Goal: Task Accomplishment & Management: Manage account settings

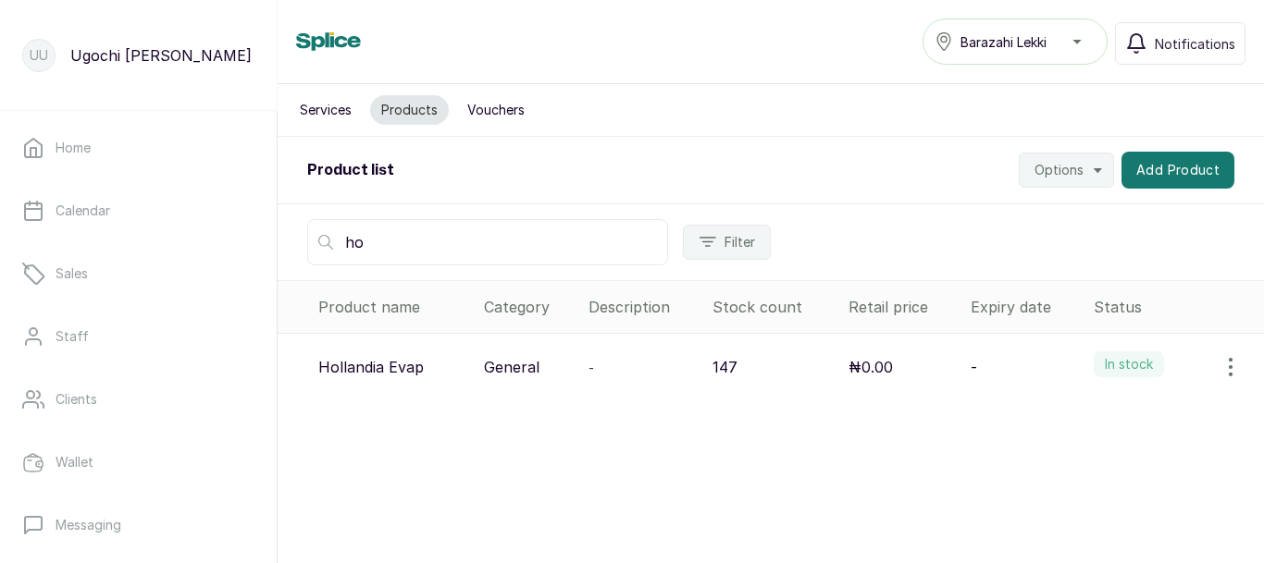
type input "h"
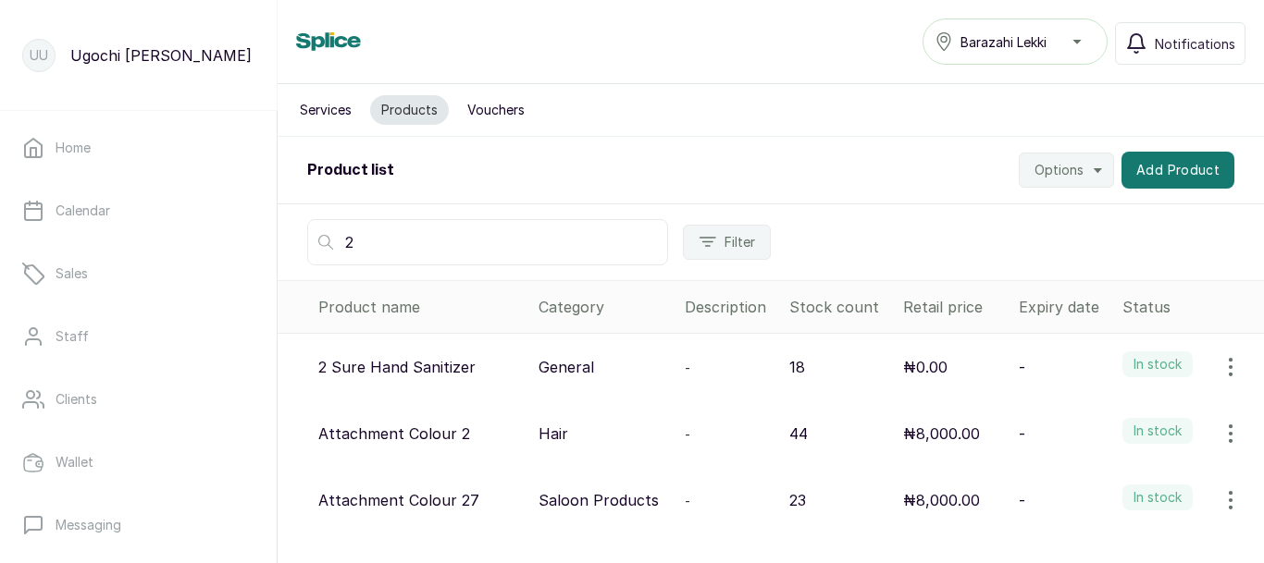
type input "2"
click at [1220, 374] on icon "button" at bounding box center [1230, 367] width 22 height 22
click at [1098, 414] on span "View" at bounding box center [1109, 419] width 33 height 22
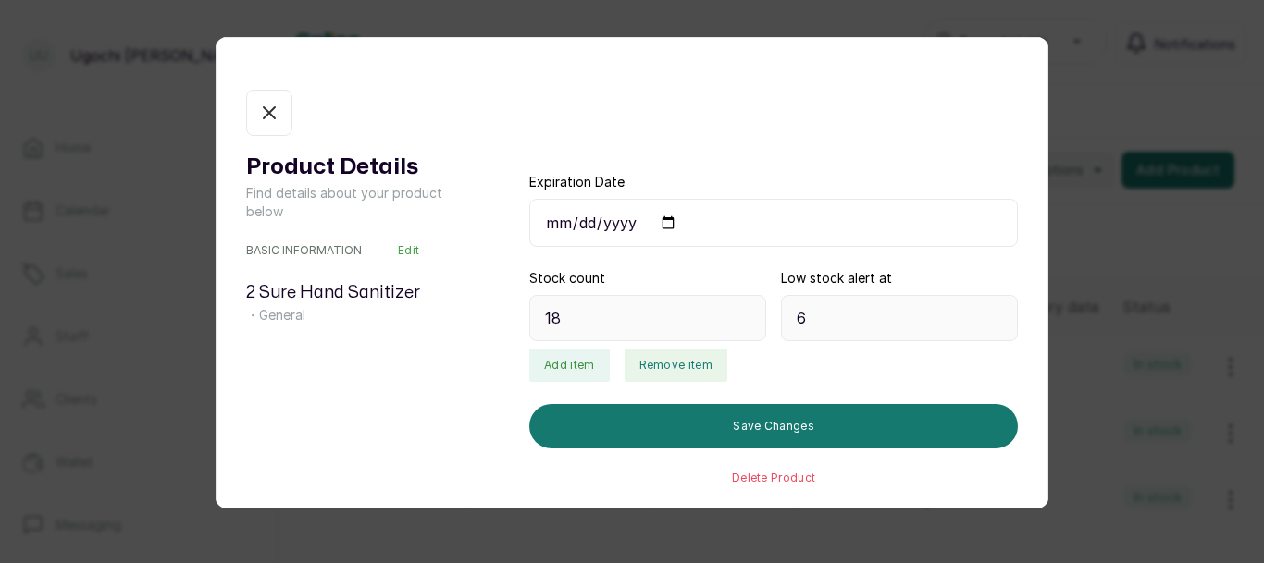
click at [657, 369] on button "Remove item" at bounding box center [675, 365] width 103 height 33
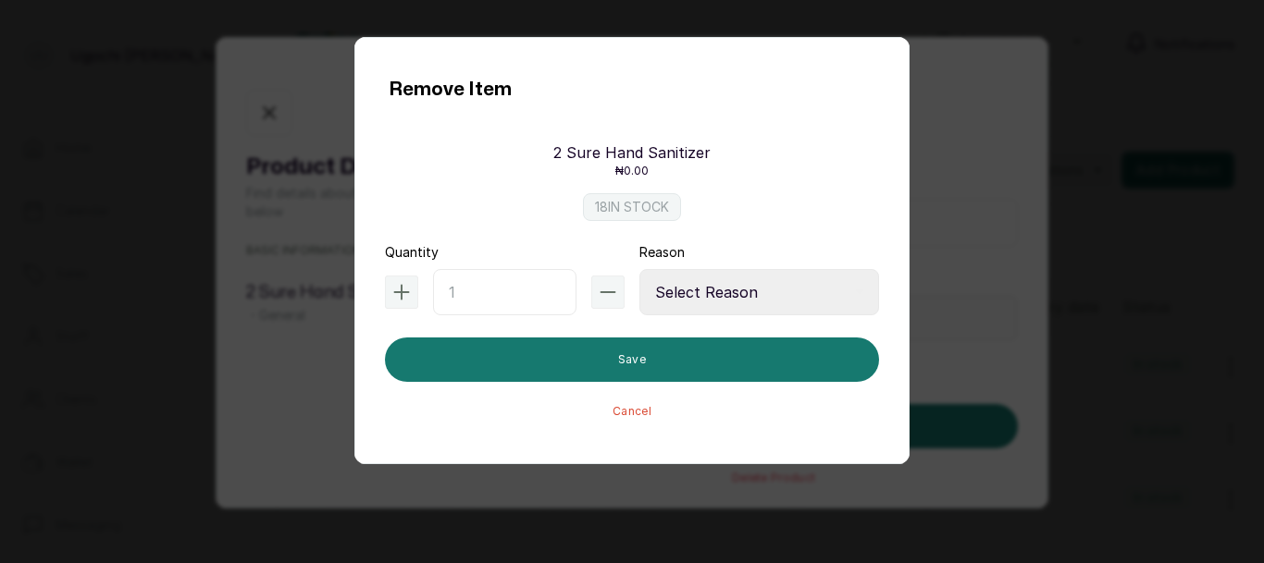
click at [497, 293] on input "text" at bounding box center [504, 292] width 143 height 46
type input "2"
click at [773, 279] on select "Select Reason Internal Use New Stock Damaged Adjustment Transfer Return Other" at bounding box center [759, 292] width 240 height 46
select select "internal_use"
click at [639, 269] on select "Select Reason Internal Use New Stock Damaged Adjustment Transfer Return Other" at bounding box center [759, 292] width 240 height 46
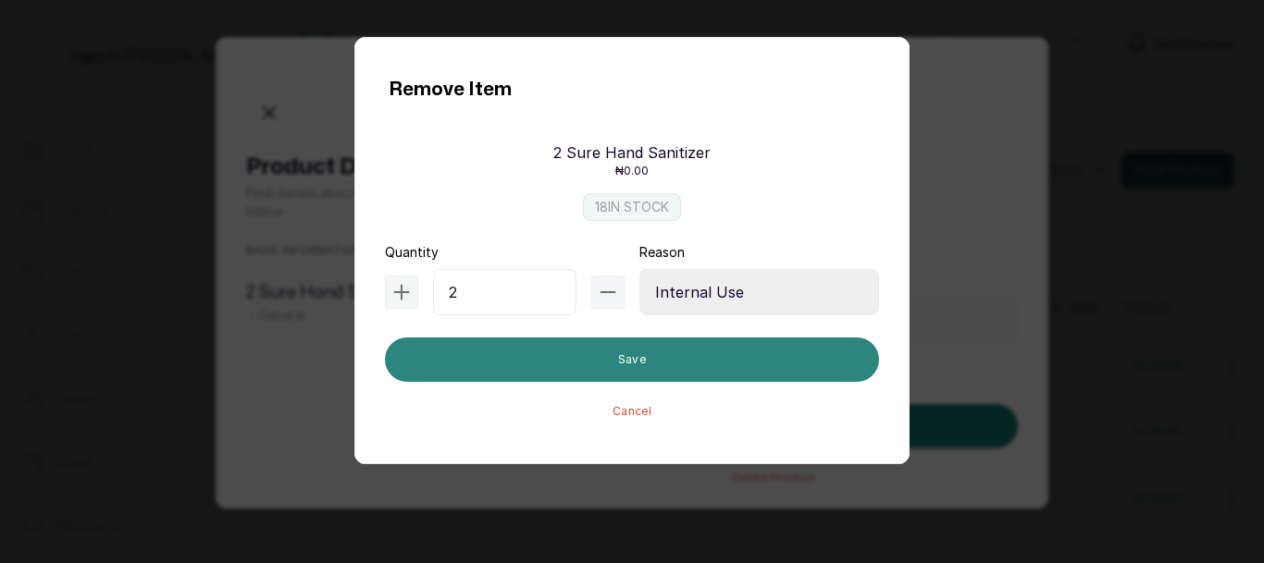
click at [620, 354] on button "Save" at bounding box center [632, 360] width 494 height 44
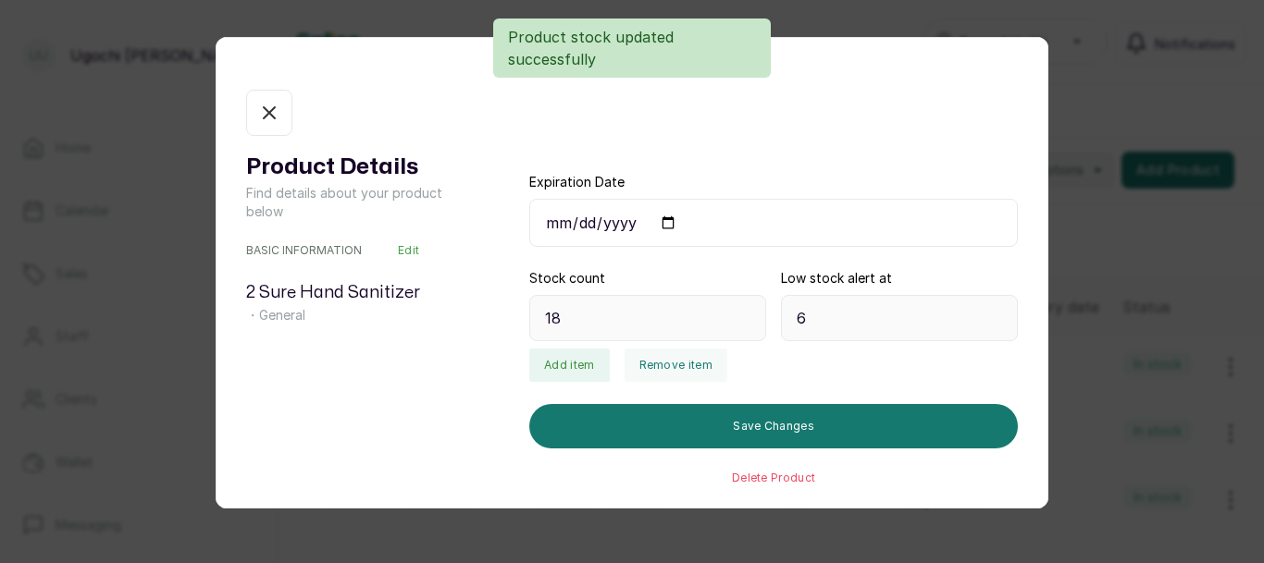
type input "16"
click at [272, 119] on icon "button" at bounding box center [269, 113] width 22 height 22
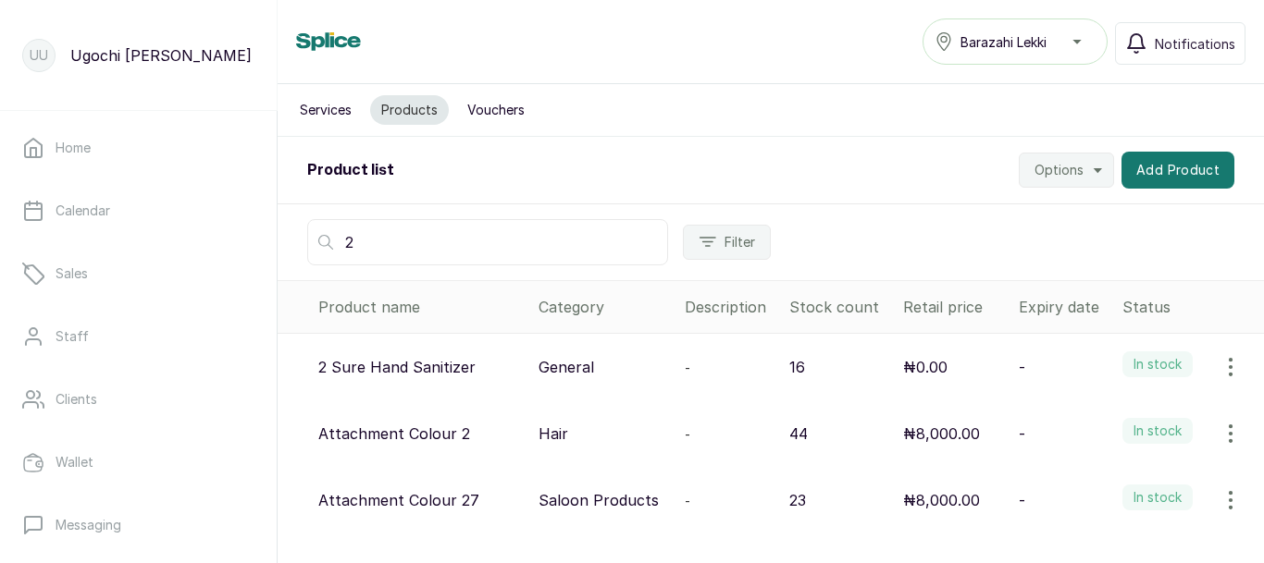
click at [378, 251] on input "2" at bounding box center [487, 242] width 361 height 46
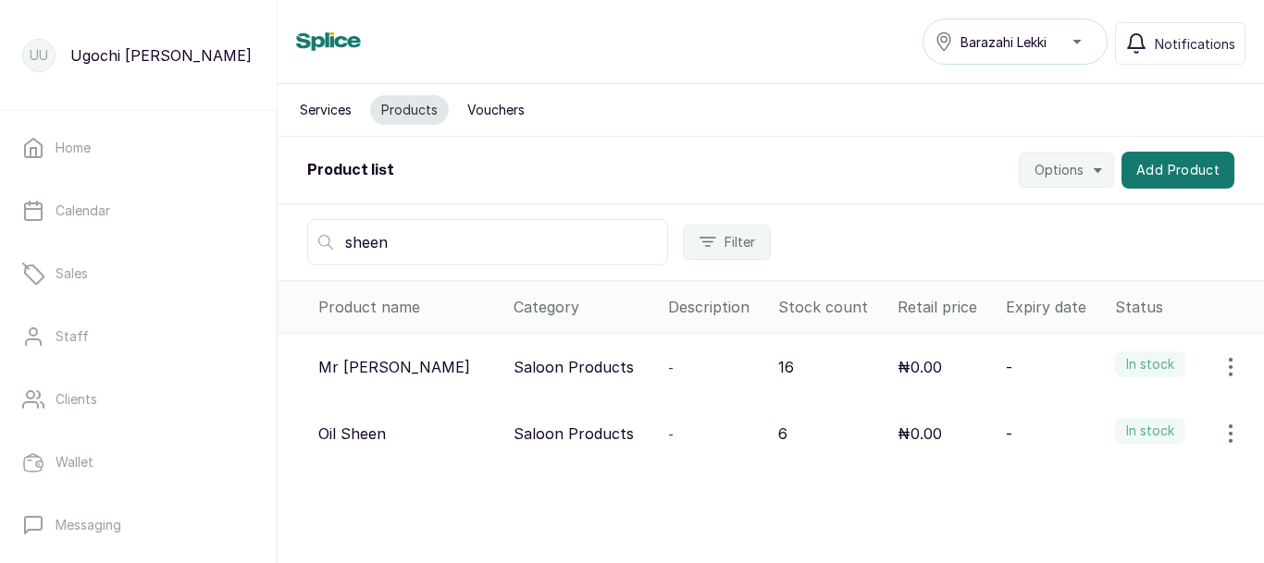
type input "sheen"
click at [1219, 365] on icon "button" at bounding box center [1230, 367] width 22 height 22
click at [1093, 422] on span "View" at bounding box center [1109, 419] width 33 height 22
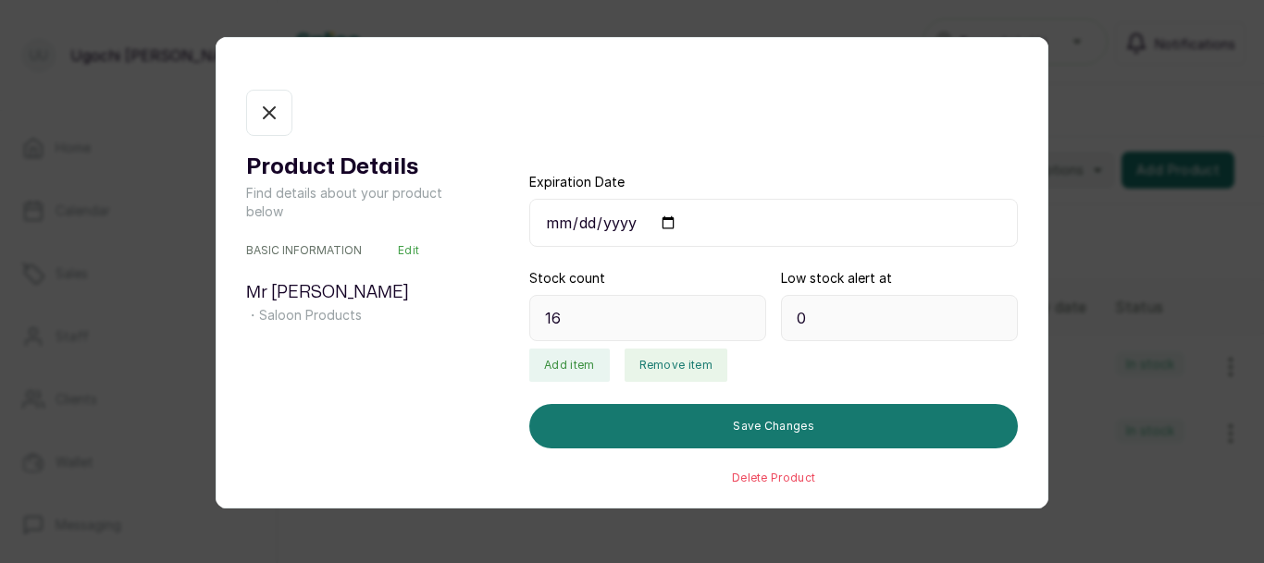
click at [671, 356] on button "Remove item" at bounding box center [675, 365] width 103 height 33
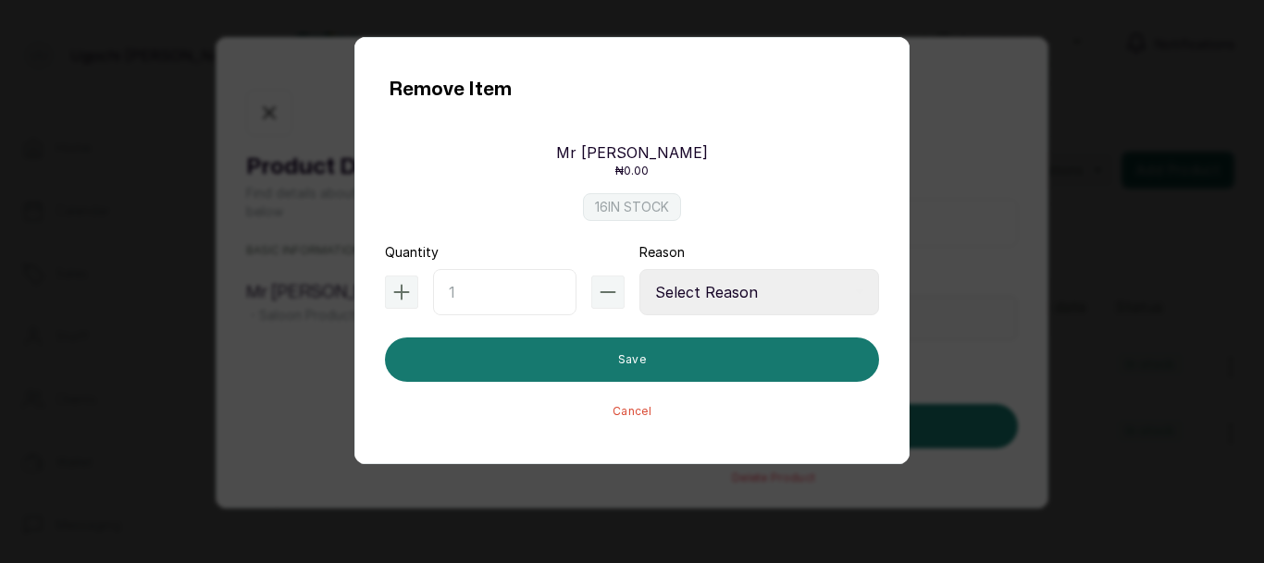
click at [484, 285] on input "text" at bounding box center [504, 292] width 143 height 46
type input "2"
click at [765, 294] on select "Select Reason Internal Use New Stock Damaged Adjustment Transfer Return Other" at bounding box center [759, 292] width 240 height 46
select select "internal_use"
click at [639, 269] on select "Select Reason Internal Use New Stock Damaged Adjustment Transfer Return Other" at bounding box center [759, 292] width 240 height 46
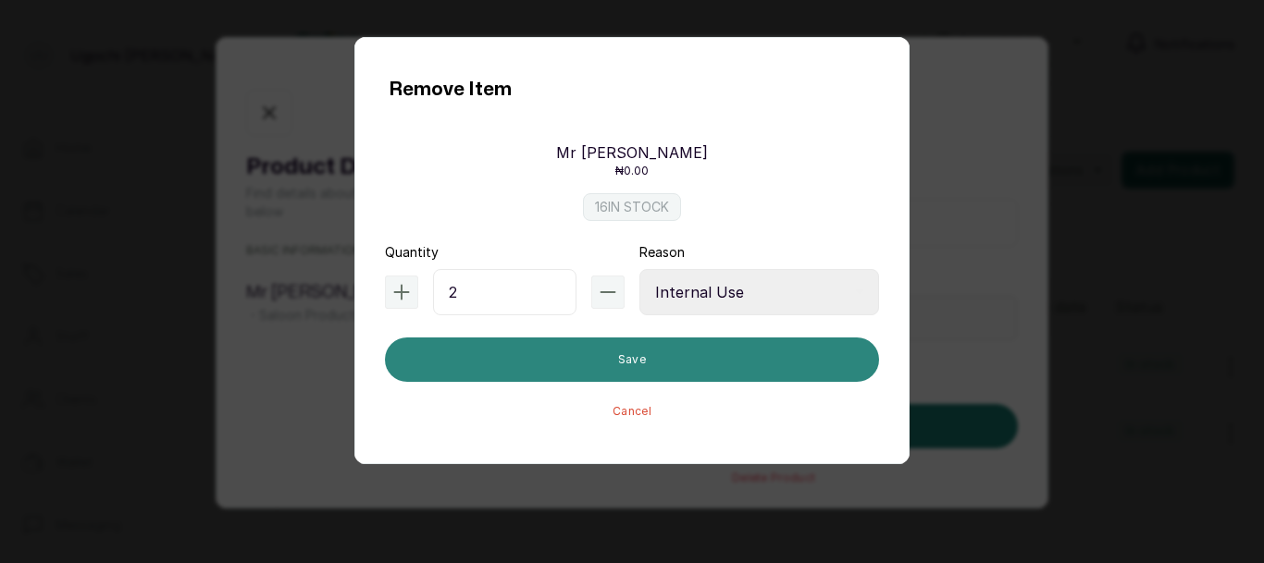
click at [666, 360] on button "Save" at bounding box center [632, 360] width 494 height 44
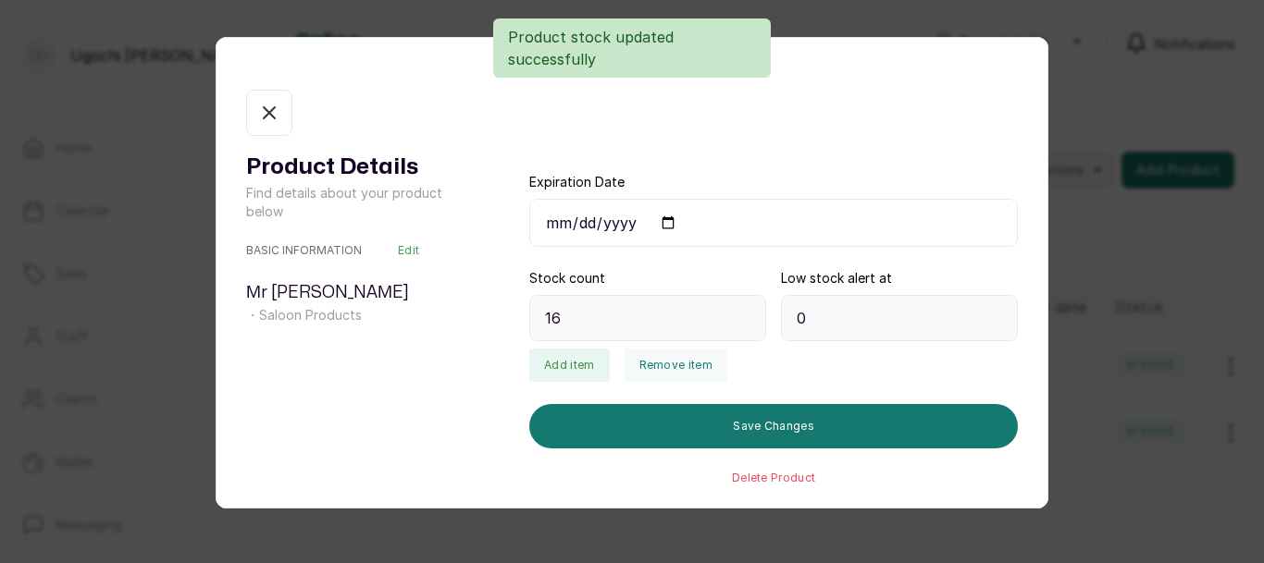
type input "14"
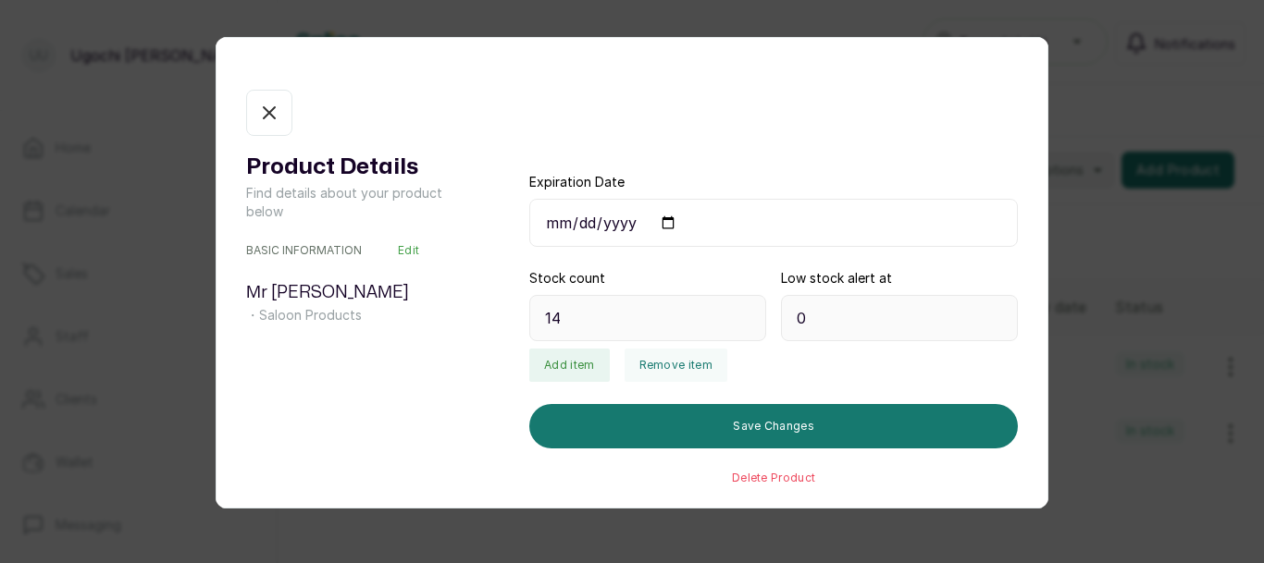
click at [259, 124] on button "In stock" at bounding box center [269, 113] width 46 height 46
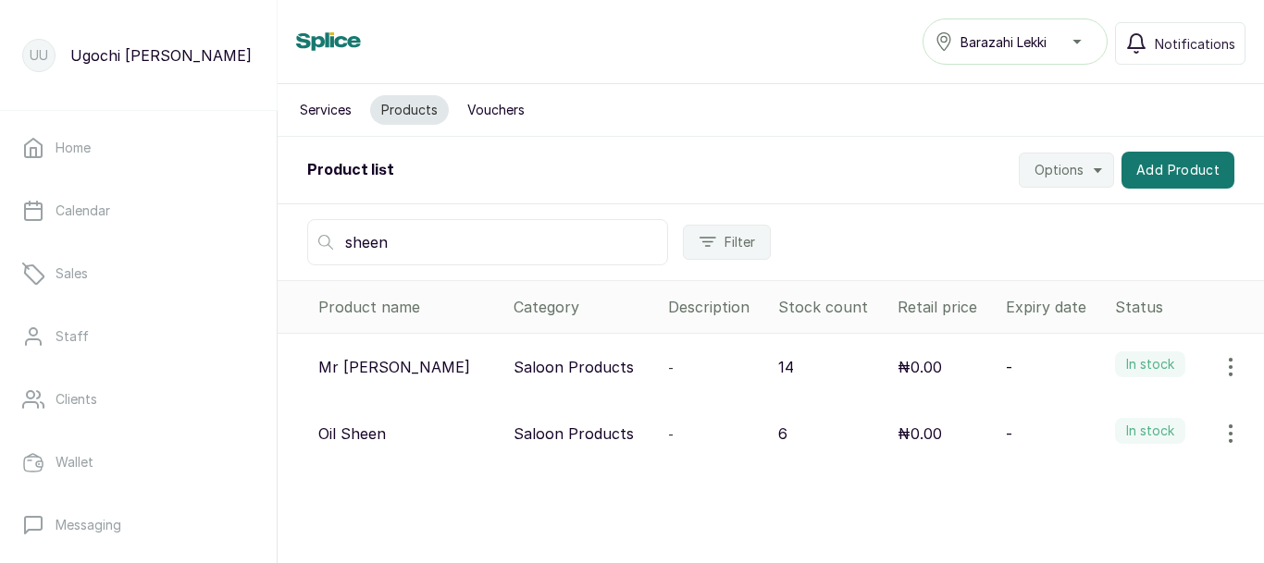
click at [431, 249] on input "sheen" at bounding box center [487, 242] width 361 height 46
type input "s"
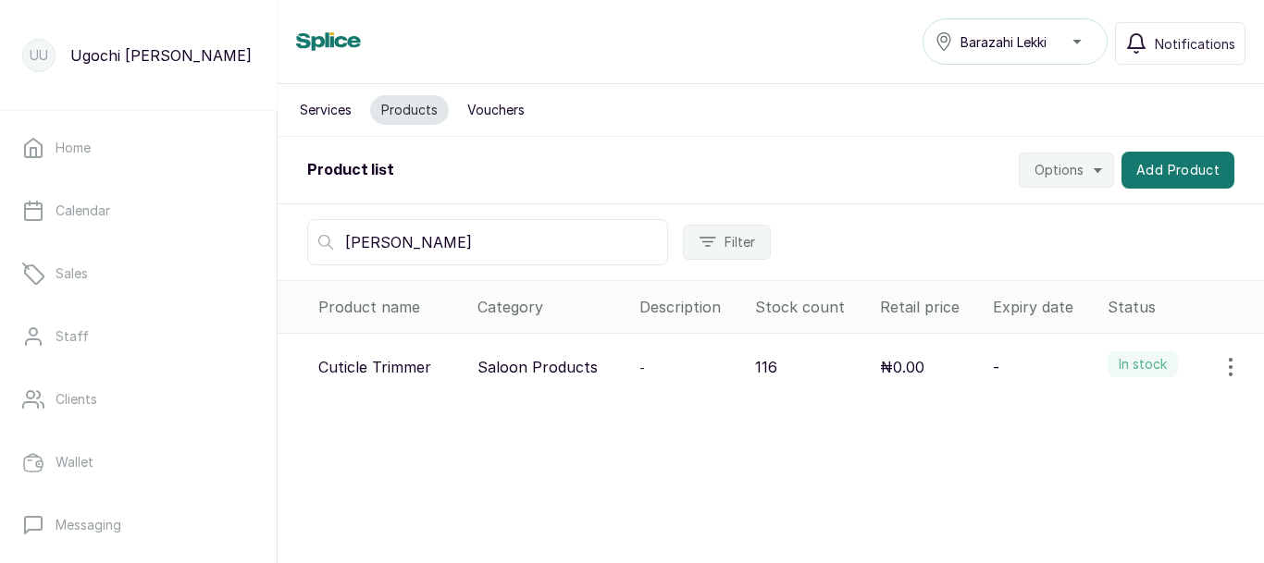
type input "[PERSON_NAME]"
click at [1225, 352] on button "button" at bounding box center [1230, 367] width 52 height 37
click at [1093, 411] on span "View" at bounding box center [1109, 419] width 33 height 22
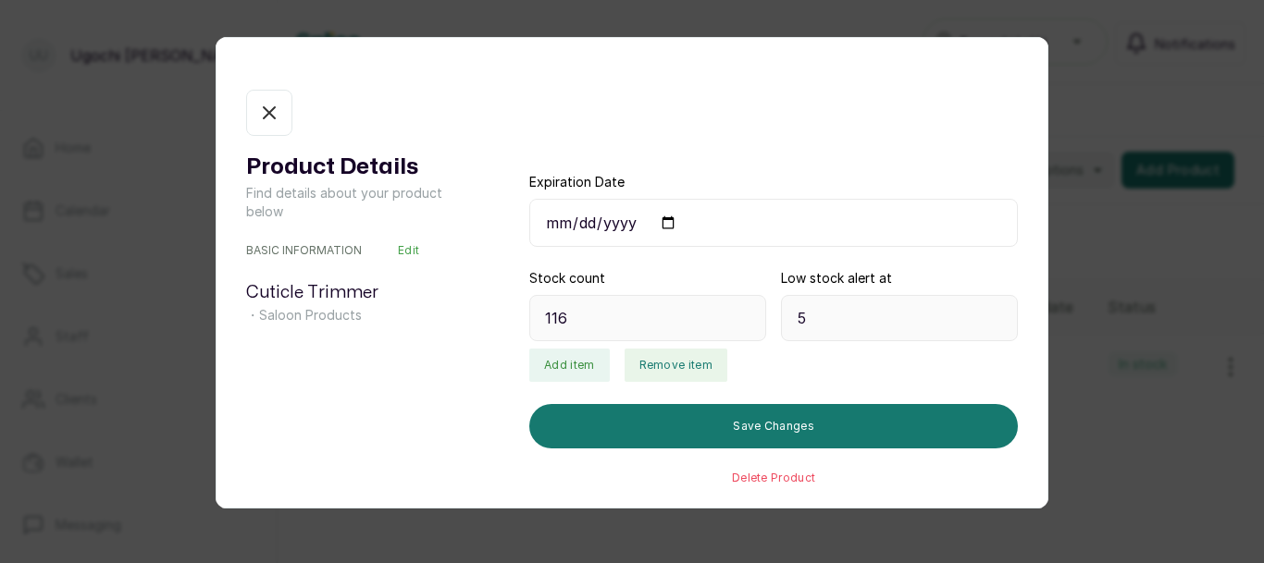
click at [669, 360] on button "Remove item" at bounding box center [675, 365] width 103 height 33
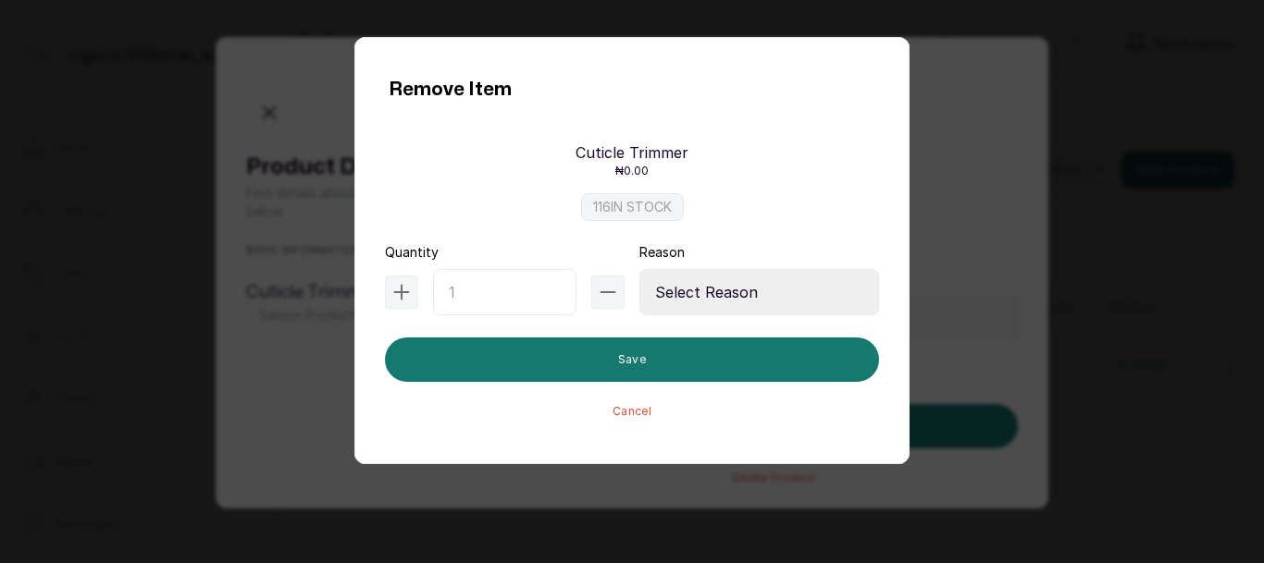
click at [498, 289] on input "text" at bounding box center [504, 292] width 143 height 46
type input "1"
click at [759, 304] on select "Select Reason Internal Use New Stock Damaged Adjustment Transfer Return Other" at bounding box center [759, 292] width 240 height 46
select select "internal_use"
click at [639, 269] on select "Select Reason Internal Use New Stock Damaged Adjustment Transfer Return Other" at bounding box center [759, 292] width 240 height 46
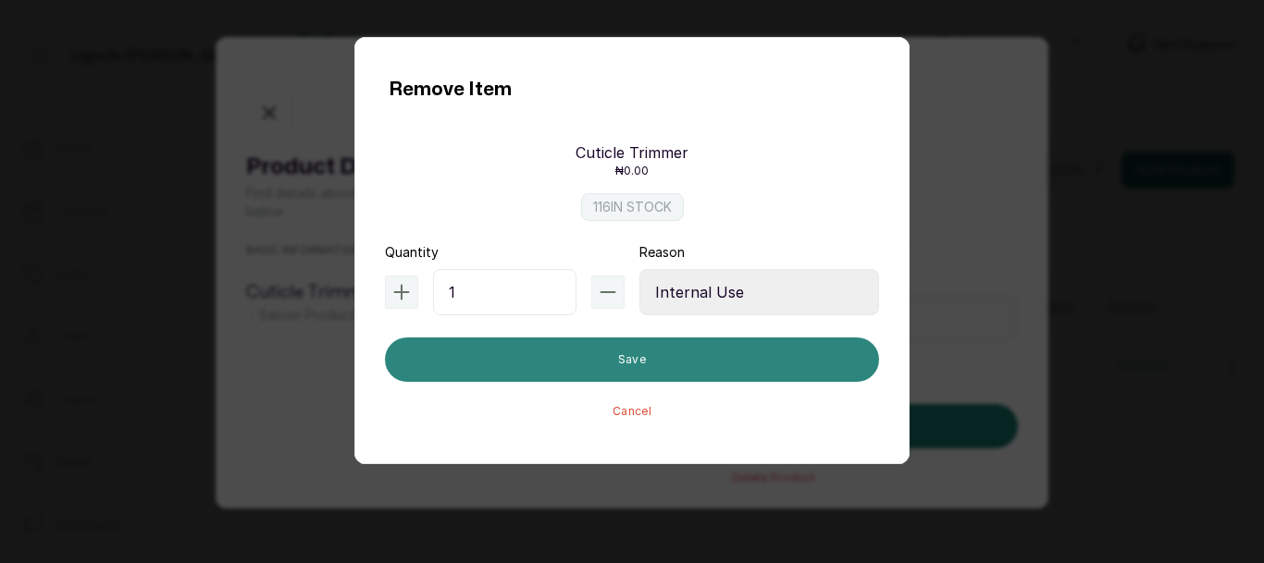
click at [644, 363] on button "Save" at bounding box center [632, 360] width 494 height 44
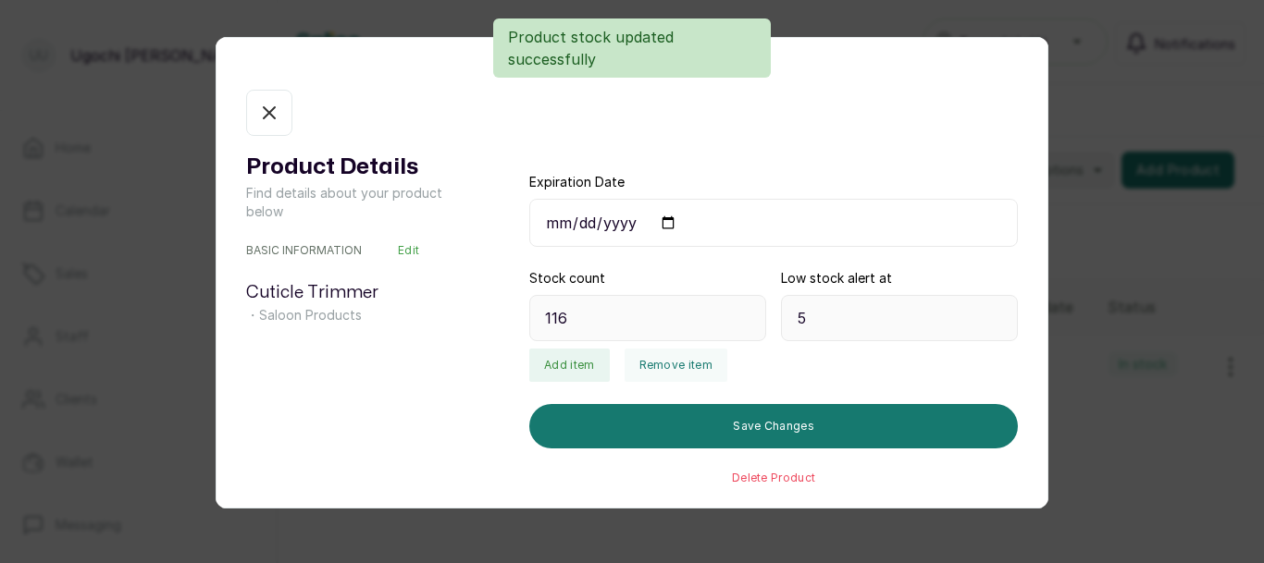
type input "115"
click at [272, 115] on icon "button" at bounding box center [269, 112] width 11 height 11
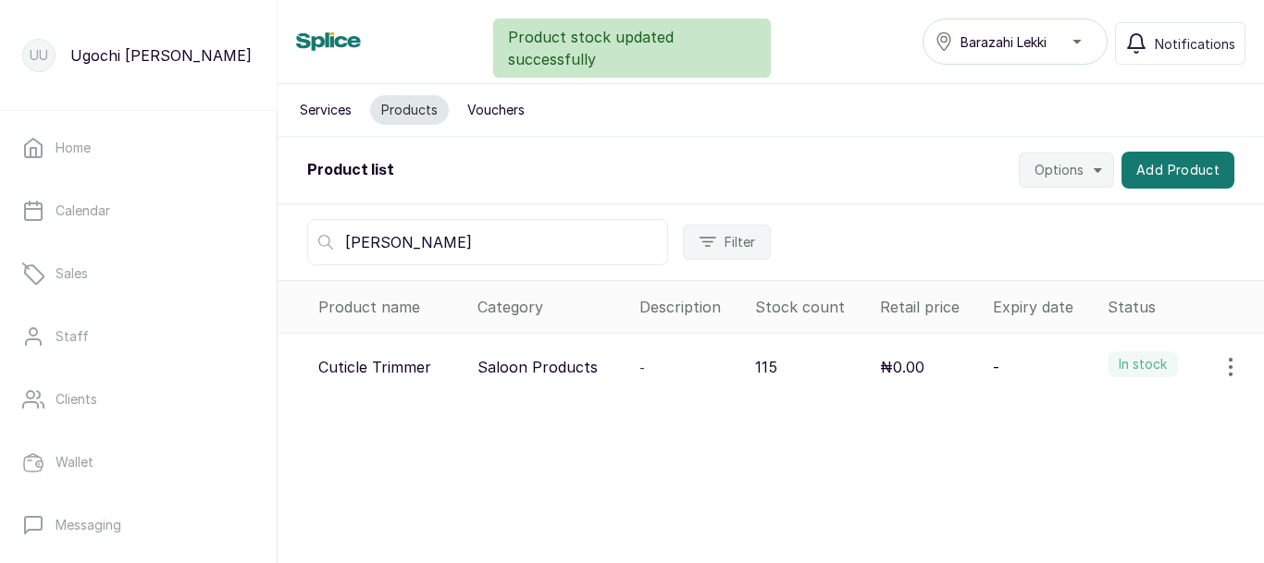
click at [417, 242] on input "[PERSON_NAME]" at bounding box center [487, 242] width 361 height 46
type input "t"
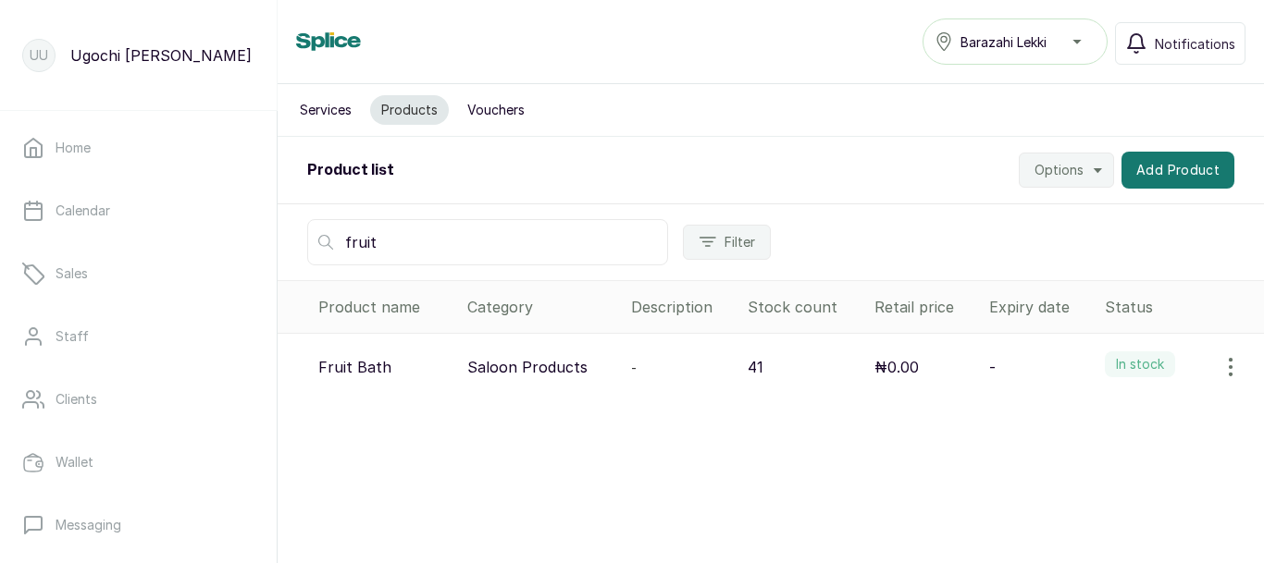
type input "fruit"
click at [1219, 357] on icon "button" at bounding box center [1230, 367] width 22 height 22
click at [1100, 417] on span "View" at bounding box center [1109, 419] width 33 height 22
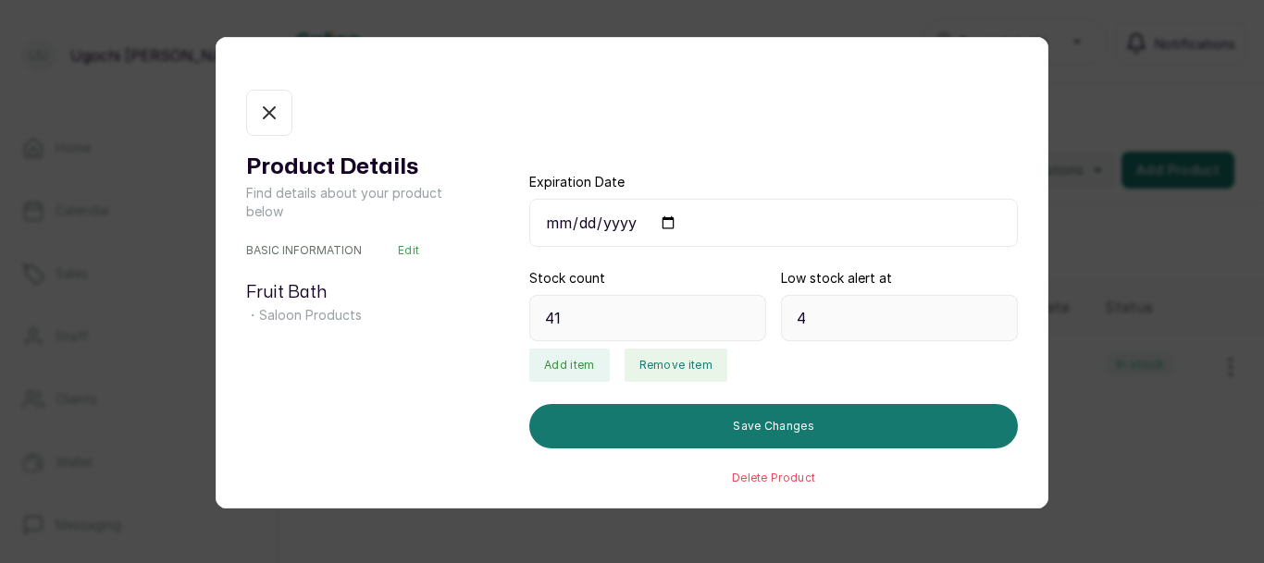
click at [667, 356] on button "Remove item" at bounding box center [675, 365] width 103 height 33
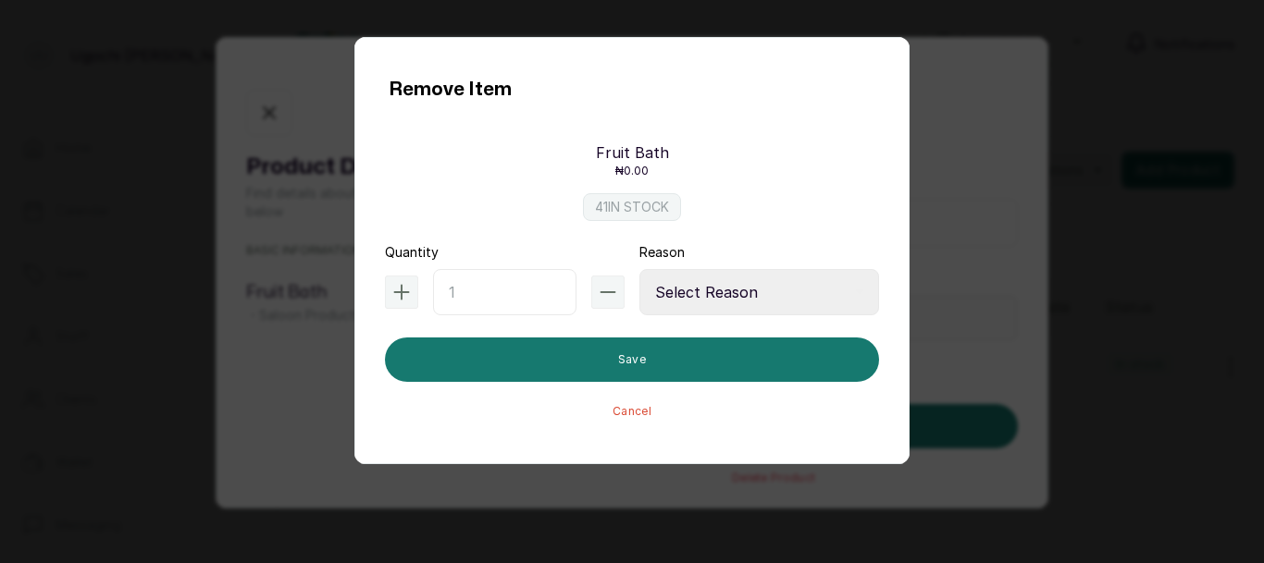
click at [480, 288] on input "text" at bounding box center [504, 292] width 143 height 46
type input "1"
click at [796, 307] on select "Select Reason Internal Use New Stock Damaged Adjustment Transfer Return Other" at bounding box center [759, 292] width 240 height 46
select select "internal_use"
click at [639, 269] on select "Select Reason Internal Use New Stock Damaged Adjustment Transfer Return Other" at bounding box center [759, 292] width 240 height 46
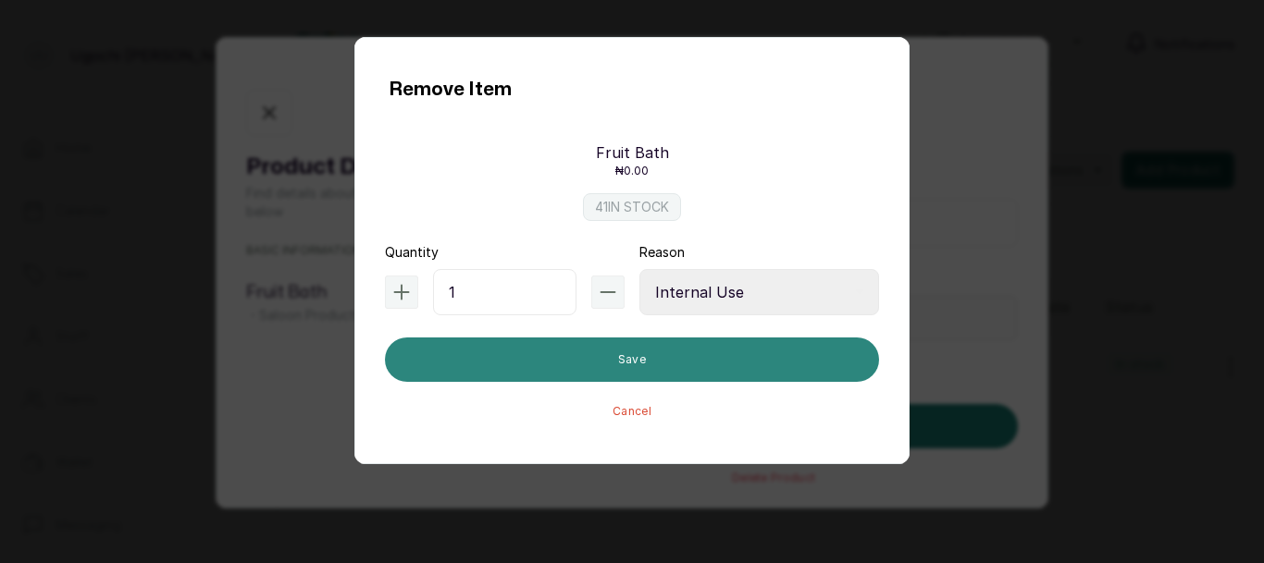
click at [689, 365] on button "Save" at bounding box center [632, 360] width 494 height 44
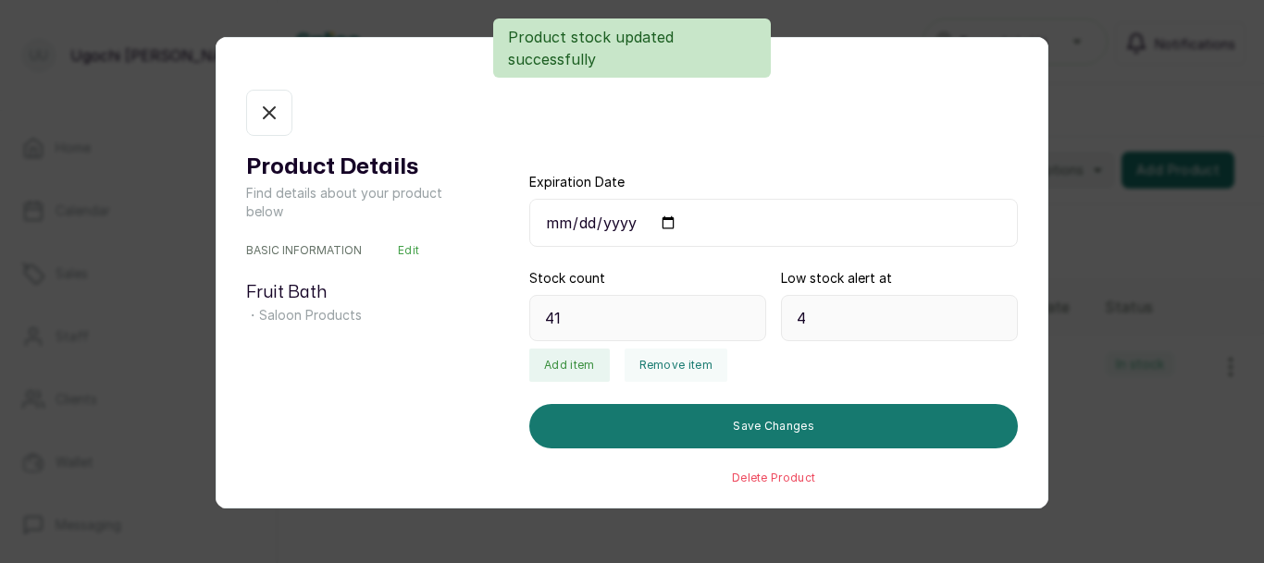
type input "40"
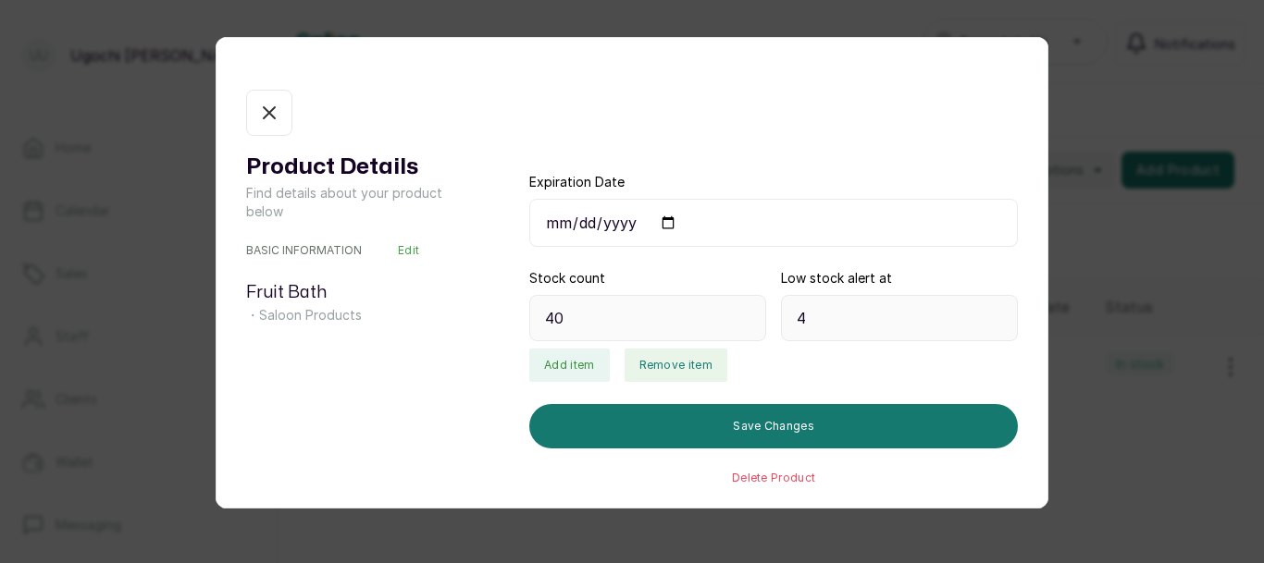
click at [673, 355] on button "Remove item" at bounding box center [675, 365] width 103 height 33
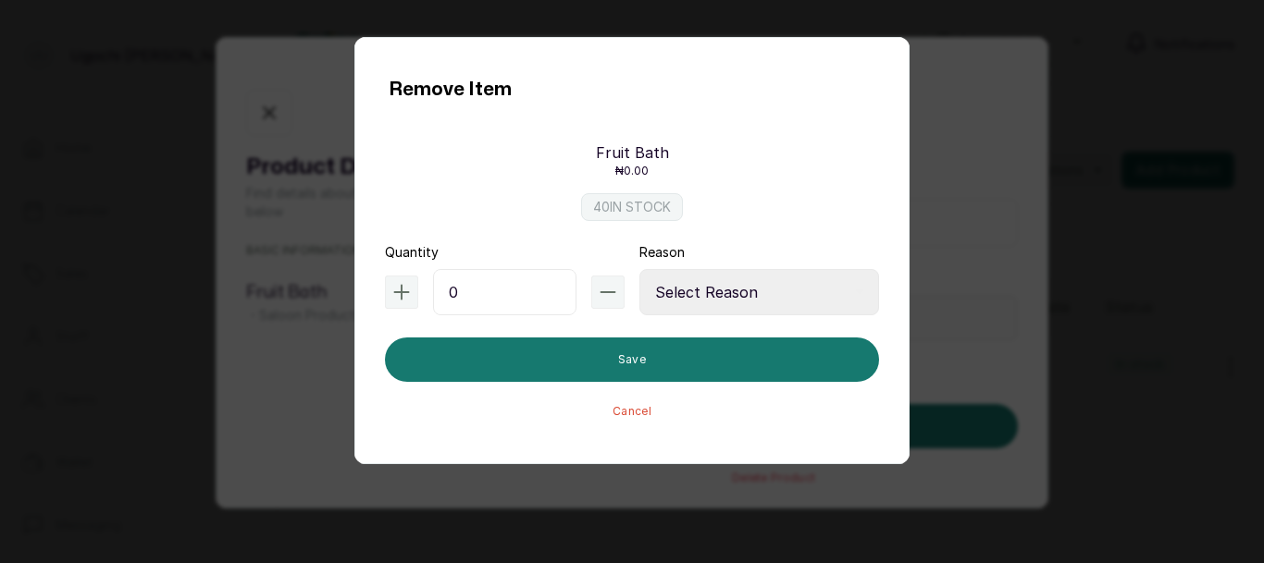
click at [478, 293] on input "0" at bounding box center [504, 292] width 143 height 46
click at [1152, 404] on div "Remove Item Fruit Bath ₦0.00 40 IN STOCK Quantity 0 Reason Select Reason Intern…" at bounding box center [632, 281] width 1264 height 563
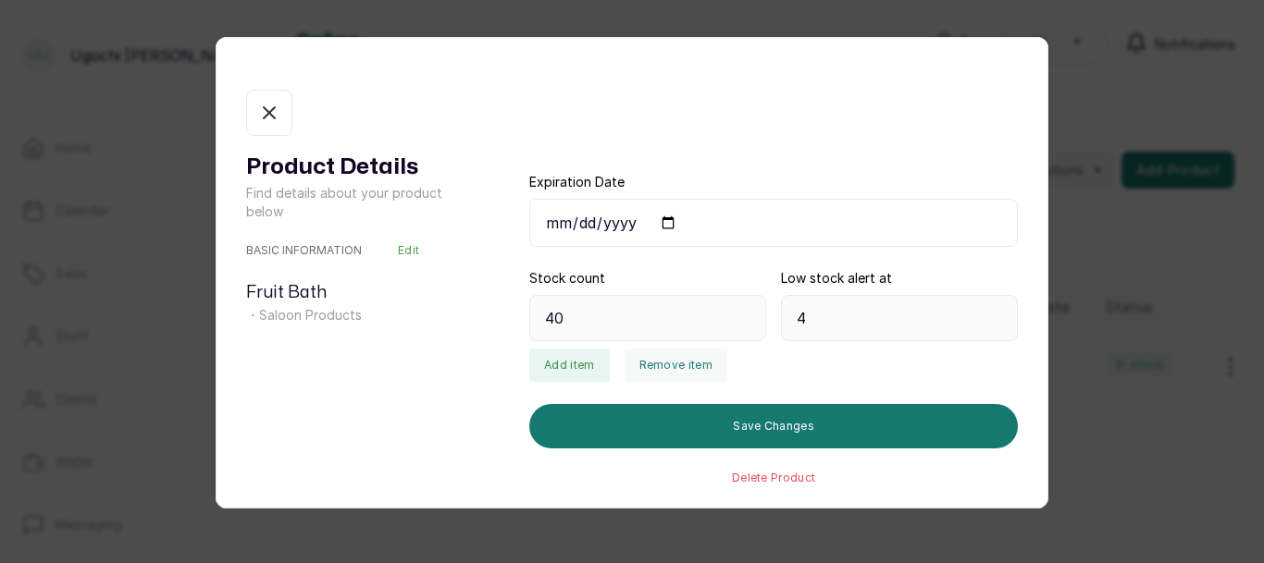
click at [262, 98] on button "In stock" at bounding box center [269, 113] width 46 height 46
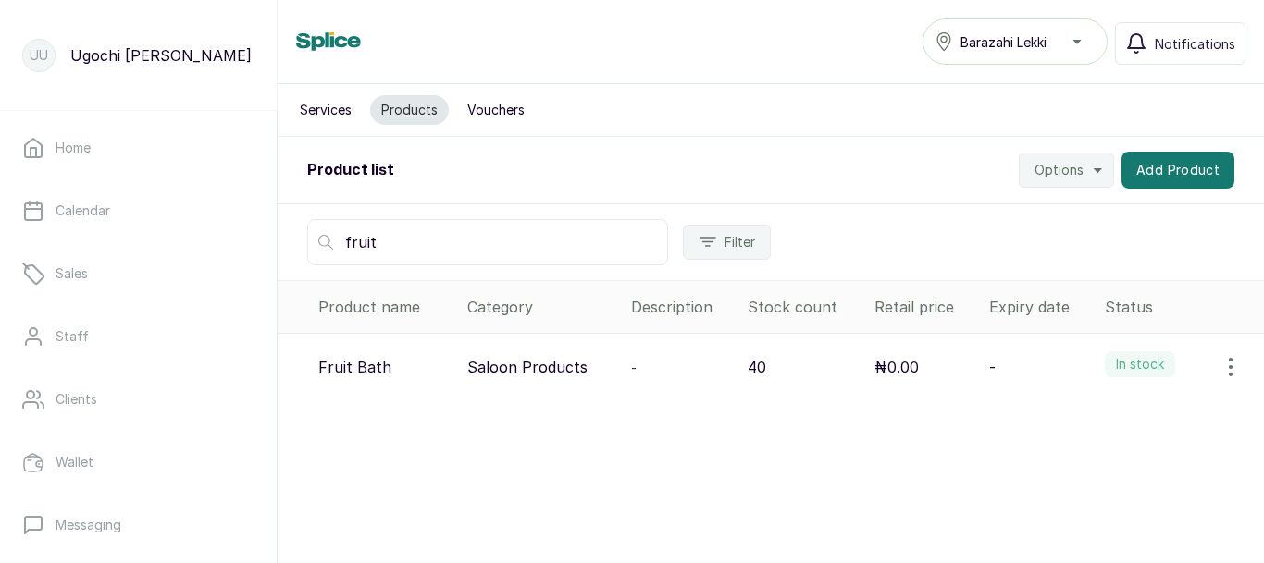
click at [419, 243] on input "fruit" at bounding box center [487, 242] width 361 height 46
type input "f"
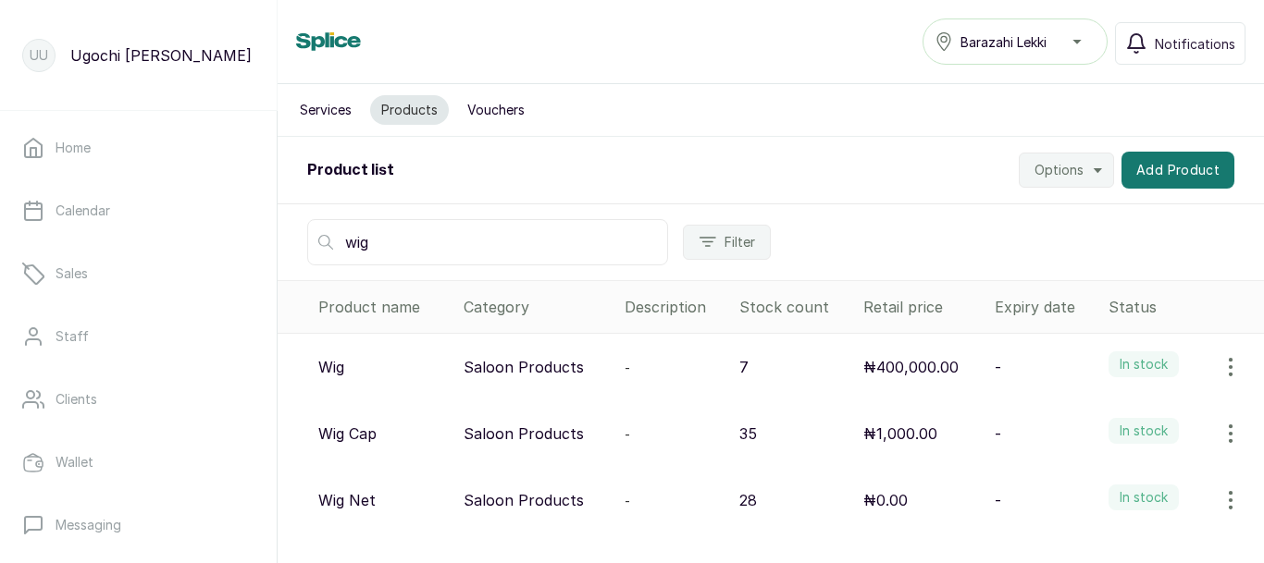
type input "wig"
click at [1229, 434] on icon "button" at bounding box center [1230, 434] width 2 height 17
click at [1093, 489] on span "View" at bounding box center [1109, 486] width 33 height 22
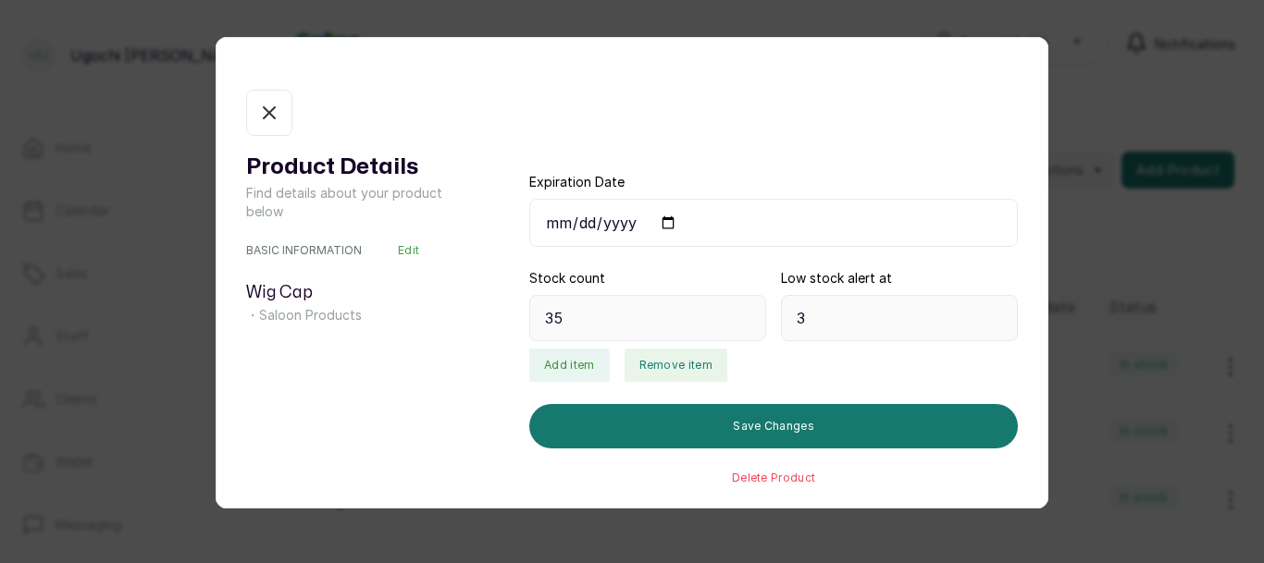
click at [654, 362] on button "Remove item" at bounding box center [675, 365] width 103 height 33
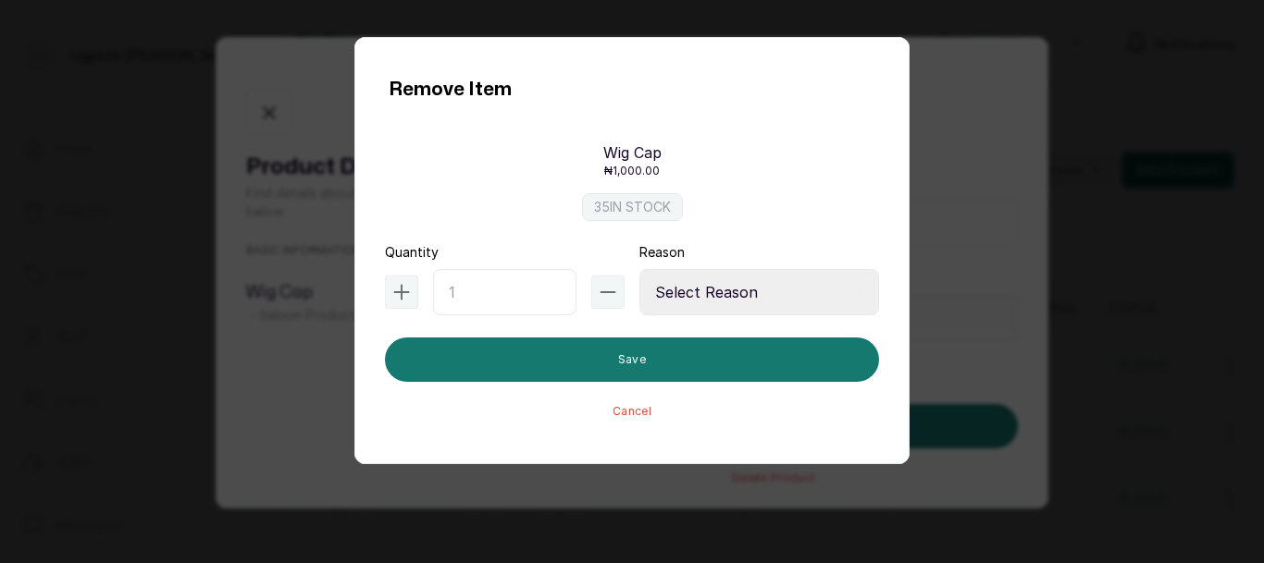
click at [463, 303] on input "text" at bounding box center [504, 292] width 143 height 46
type input "1"
click at [784, 279] on select "Select Reason Internal Use New Stock Damaged Adjustment Transfer Return Other" at bounding box center [759, 292] width 240 height 46
click at [639, 269] on select "Select Reason Internal Use New Stock Damaged Adjustment Transfer Return Other" at bounding box center [759, 292] width 240 height 46
click at [764, 289] on select "Select Reason Internal Use New Stock Damaged Adjustment Transfer Return Other" at bounding box center [759, 292] width 240 height 46
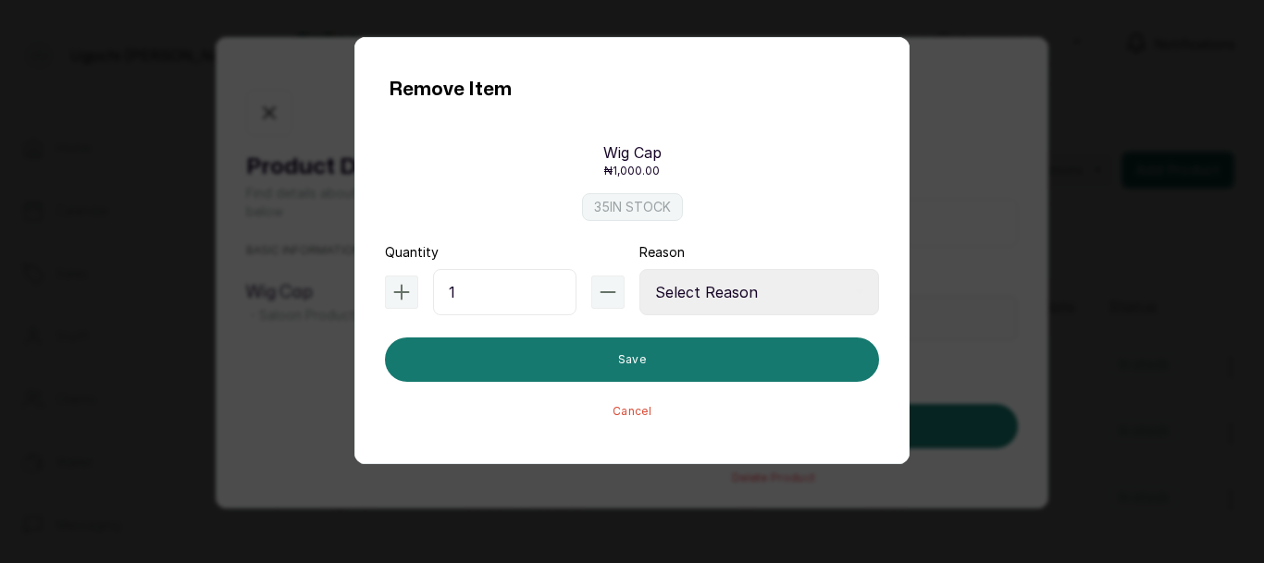
select select "internal_use"
click at [639, 269] on select "Select Reason Internal Use New Stock Damaged Adjustment Transfer Return Other" at bounding box center [759, 292] width 240 height 46
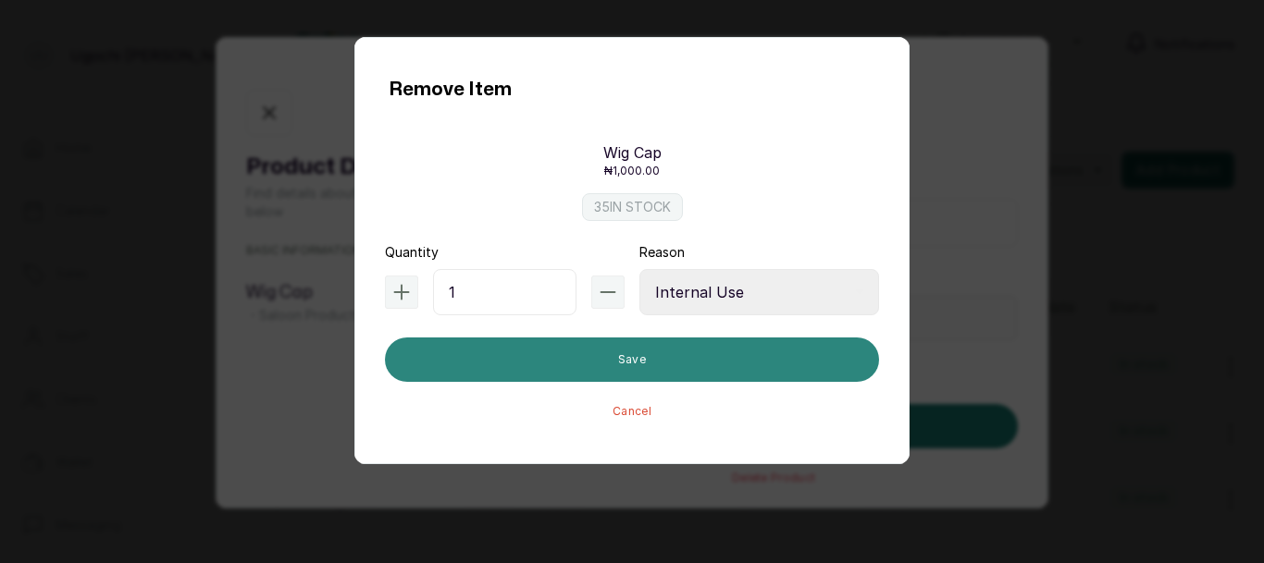
click at [672, 362] on button "Save" at bounding box center [632, 360] width 494 height 44
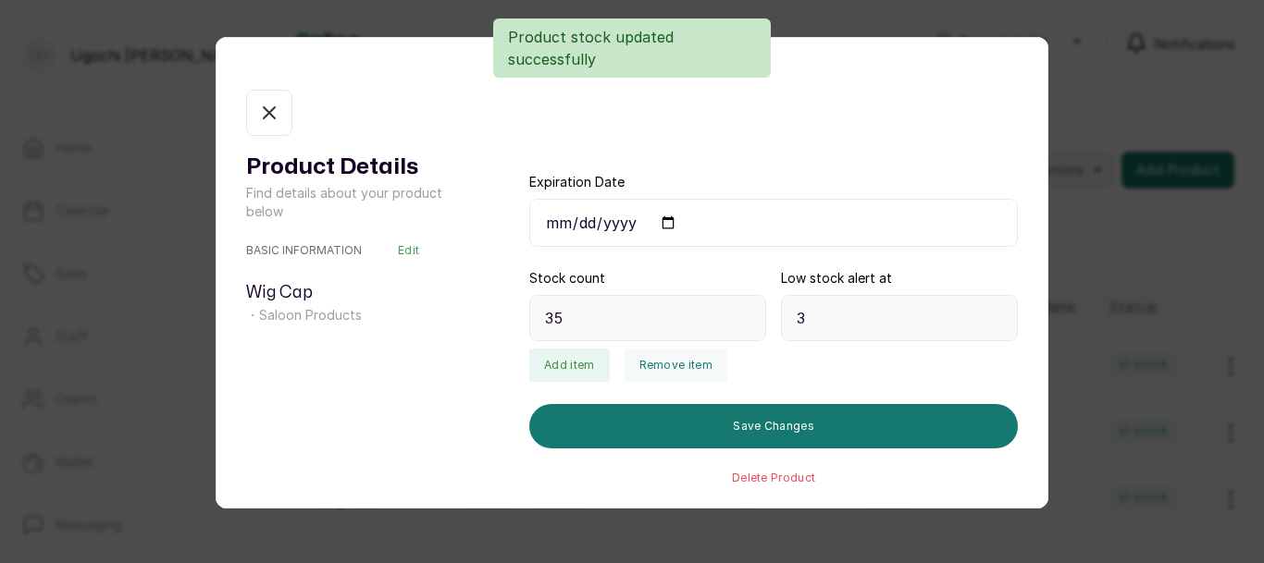
type input "34"
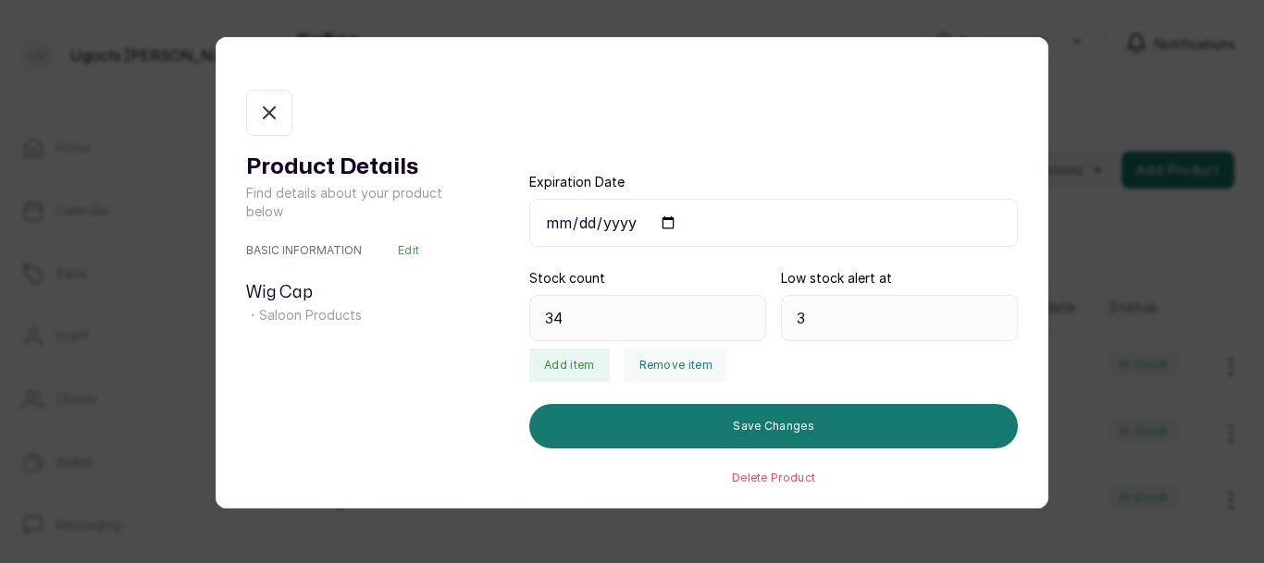
click at [254, 113] on button "In stock" at bounding box center [269, 113] width 46 height 46
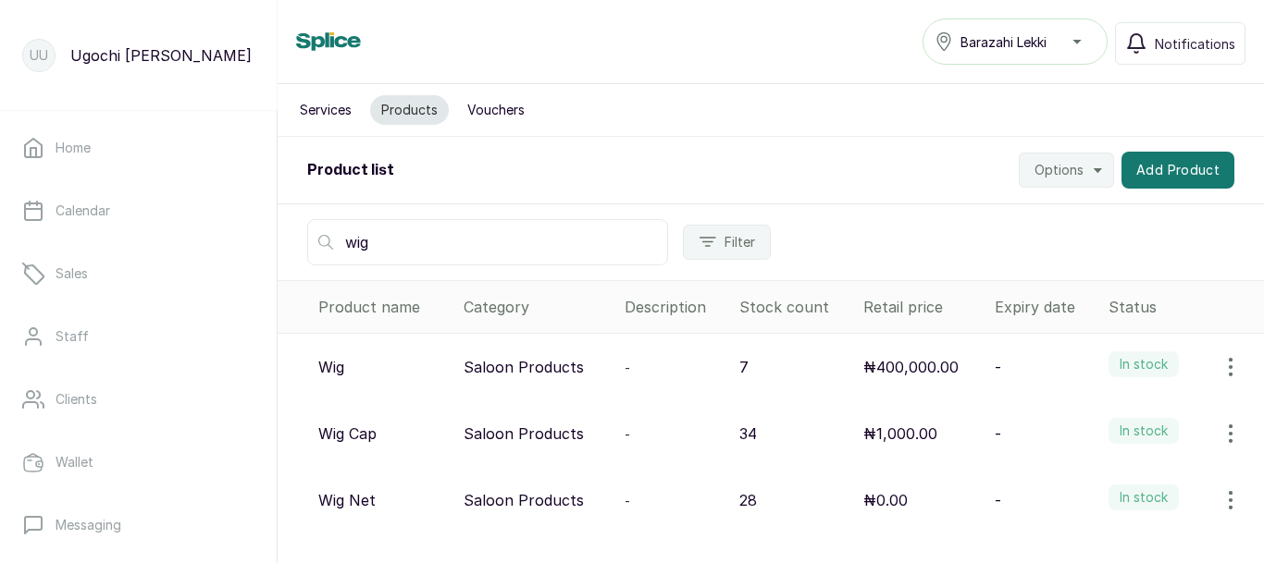
click at [355, 439] on p "Wig Cap" at bounding box center [347, 434] width 58 height 22
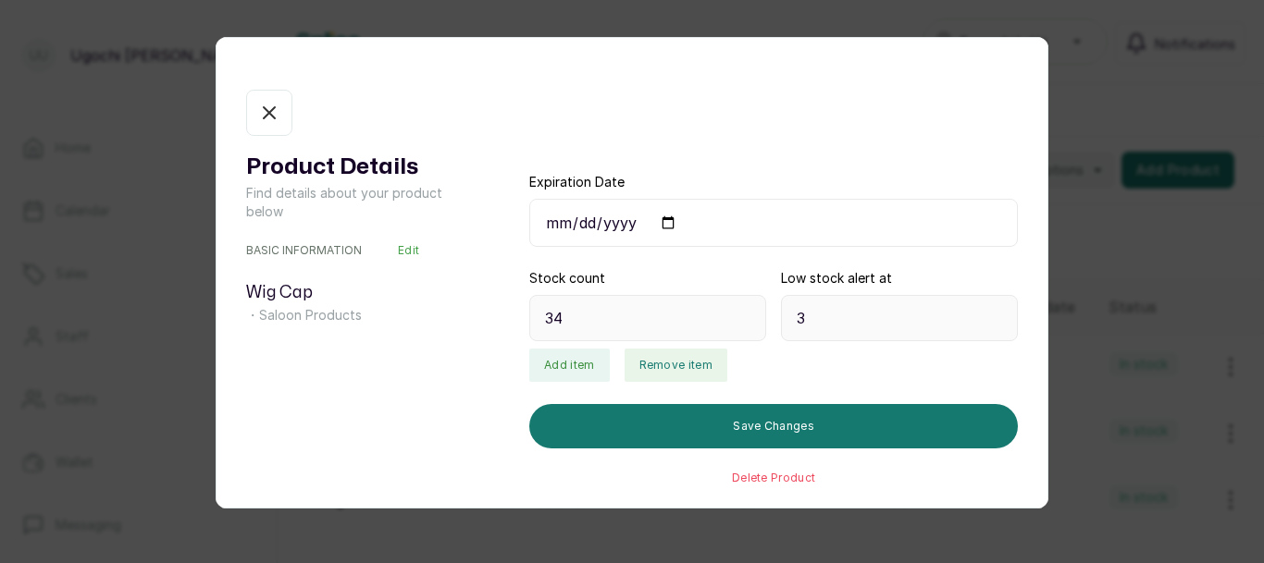
click at [680, 371] on button "Remove item" at bounding box center [675, 365] width 103 height 33
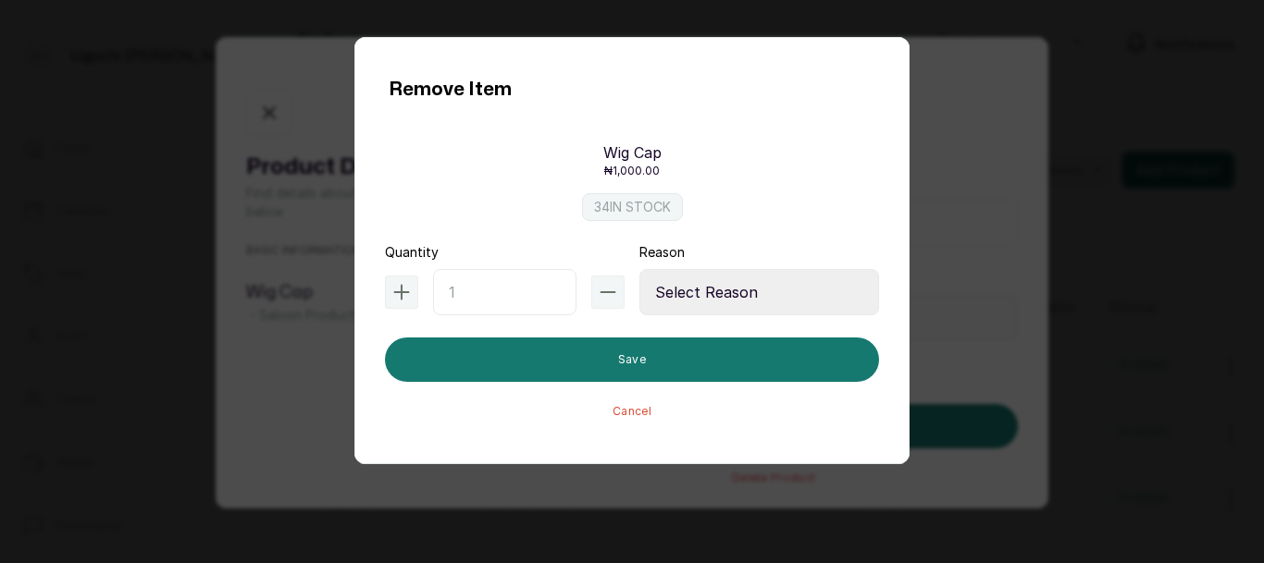
click at [259, 288] on div "Remove Item Wig Cap ₦1,000.00 34 IN STOCK Quantity Reason Select Reason Interna…" at bounding box center [632, 281] width 1264 height 563
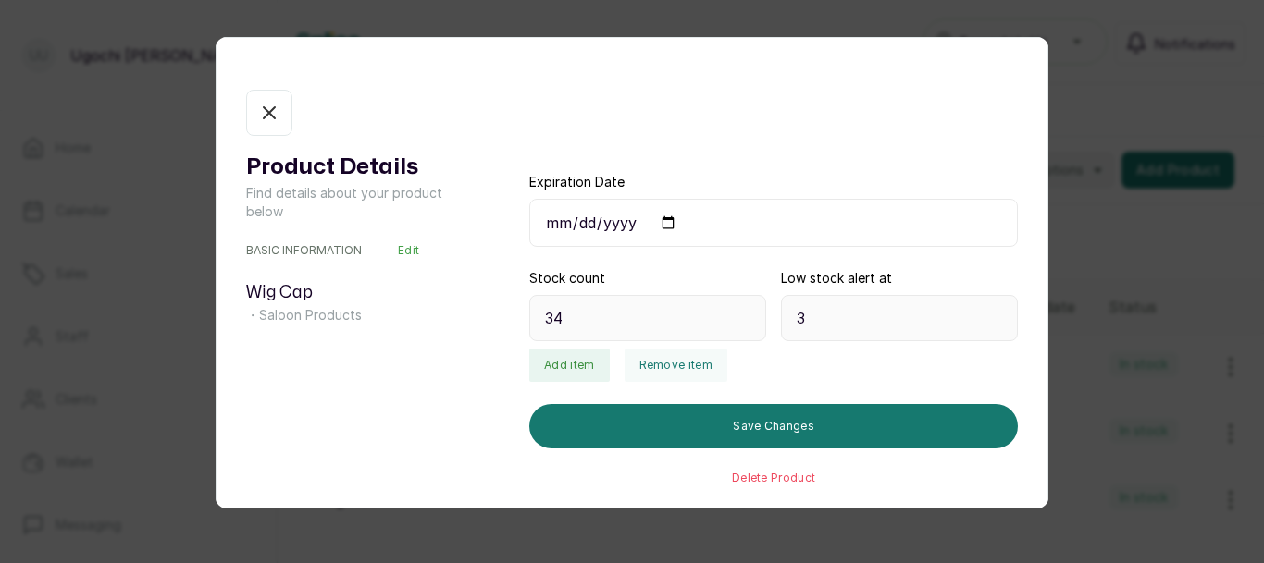
click at [271, 130] on button "In stock" at bounding box center [269, 113] width 46 height 46
